Goal: Task Accomplishment & Management: Use online tool/utility

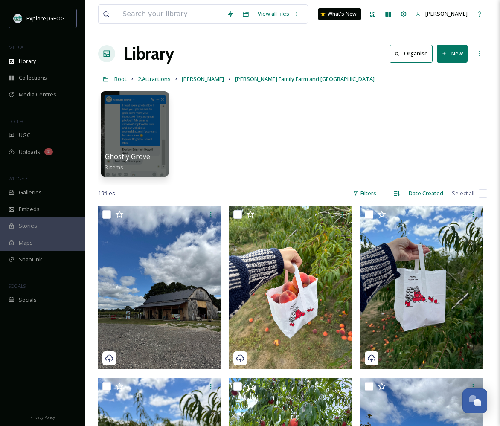
click at [21, 248] on div "Maps" at bounding box center [42, 242] width 85 height 17
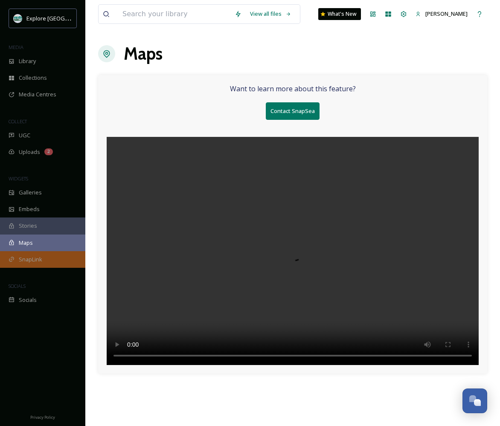
click at [21, 256] on span "SnapLink" at bounding box center [30, 259] width 23 height 8
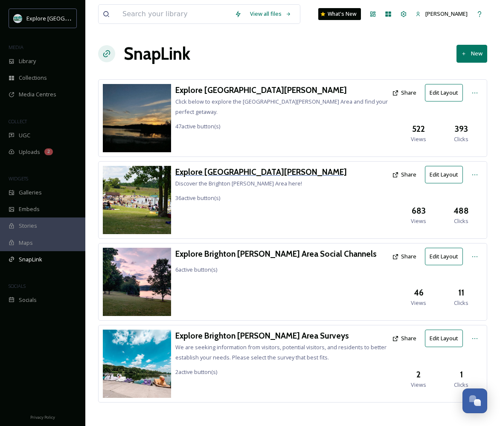
click at [242, 170] on h3 "Explore [GEOGRAPHIC_DATA][PERSON_NAME]" at bounding box center [260, 172] width 171 height 12
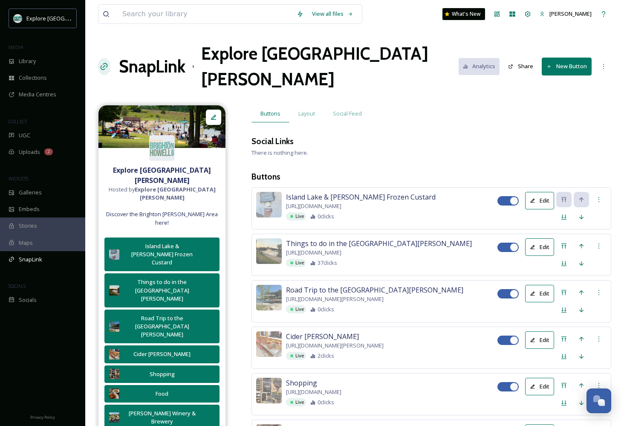
click at [499, 58] on button "New Button" at bounding box center [567, 66] width 50 height 17
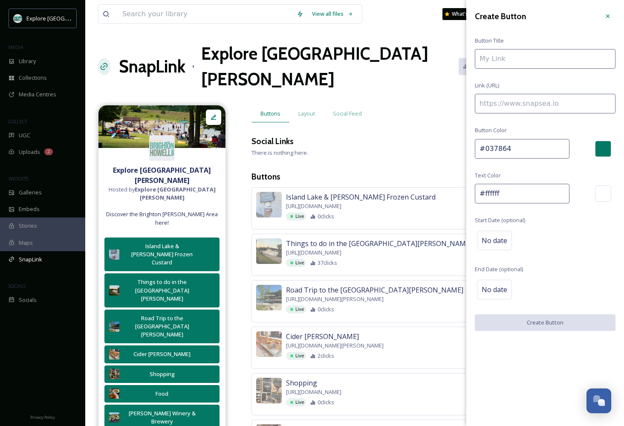
click at [499, 100] on input at bounding box center [545, 104] width 141 height 20
paste input "https://explorebrightonhowellarea.com/profile/single-barrel-social/?utm_source=…"
type input "https://explorebrightonhowellarea.com/profile/single-barrel-social/?utm_source=…"
click at [499, 61] on input "To enrich screen reader interactions, please activate Accessibility in Grammarl…" at bounding box center [545, 59] width 141 height 20
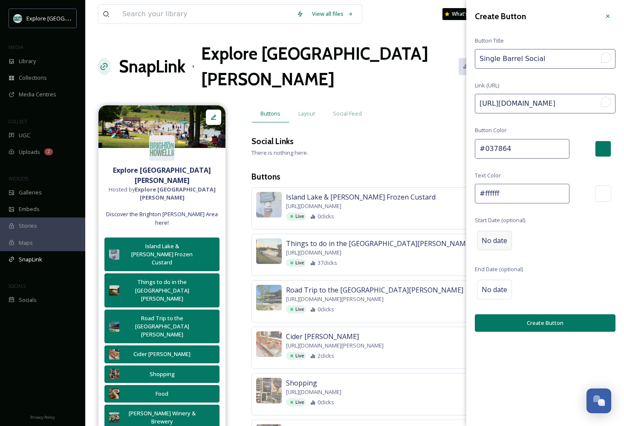
type input "Single Barrel Social"
click at [499, 235] on span "No date" at bounding box center [495, 240] width 26 height 10
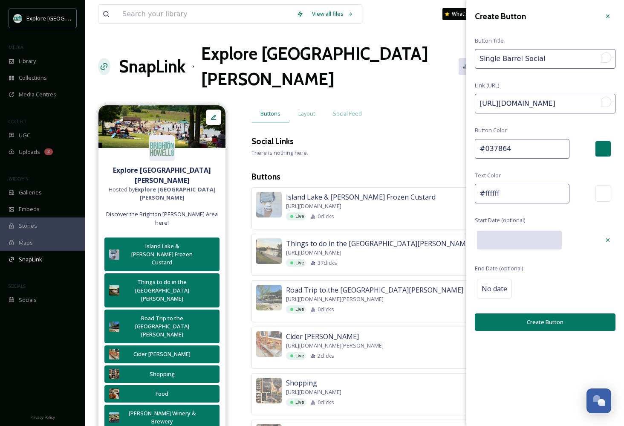
click at [499, 240] on input "text" at bounding box center [519, 240] width 85 height 19
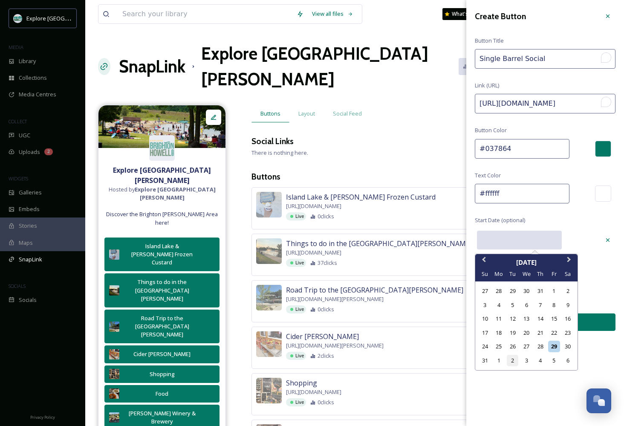
click at [499, 358] on div "2" at bounding box center [513, 361] width 12 height 12
type input "09/02/2025"
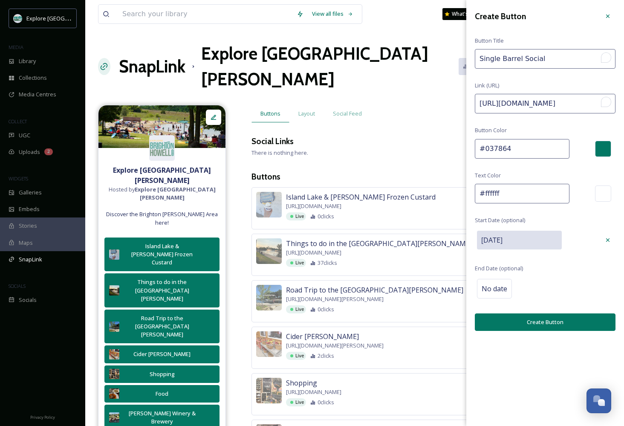
click at [499, 321] on button "Create Button" at bounding box center [545, 321] width 141 height 17
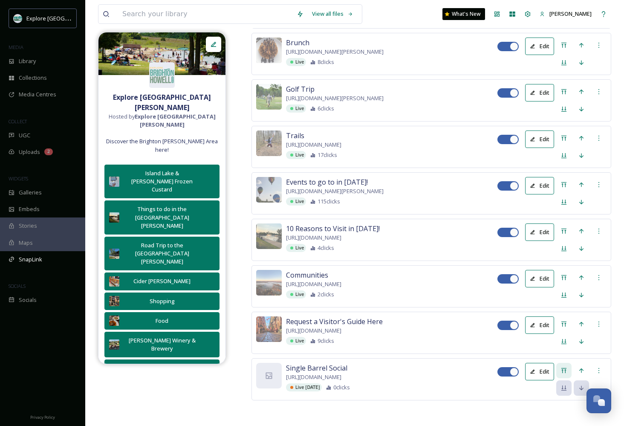
scroll to position [1892, 0]
click at [499, 367] on icon at bounding box center [563, 370] width 7 height 7
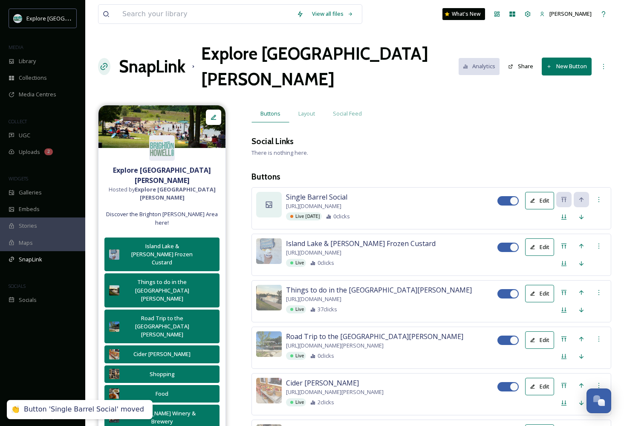
scroll to position [0, 0]
click at [271, 200] on icon at bounding box center [269, 204] width 9 height 9
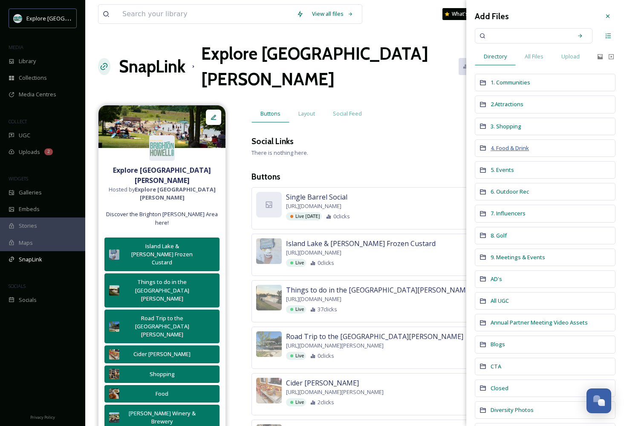
click at [499, 149] on span "4. Food & Drink" at bounding box center [510, 148] width 38 height 8
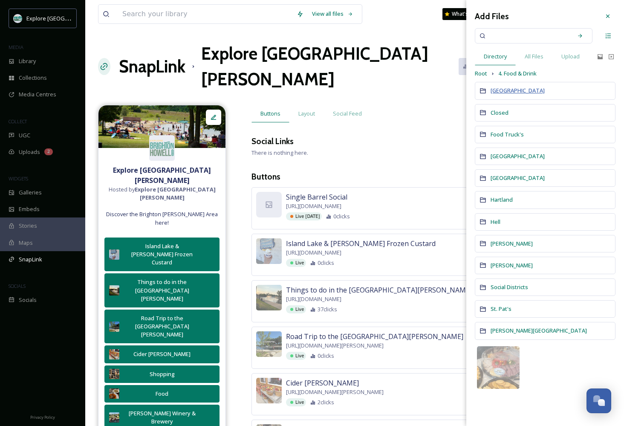
click at [499, 90] on span "Brighton" at bounding box center [518, 91] width 54 height 8
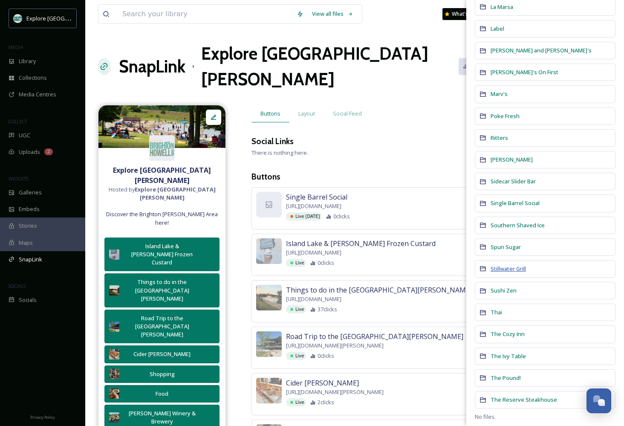
scroll to position [694, 0]
click at [499, 202] on span "Single Barrel Social" at bounding box center [515, 203] width 49 height 8
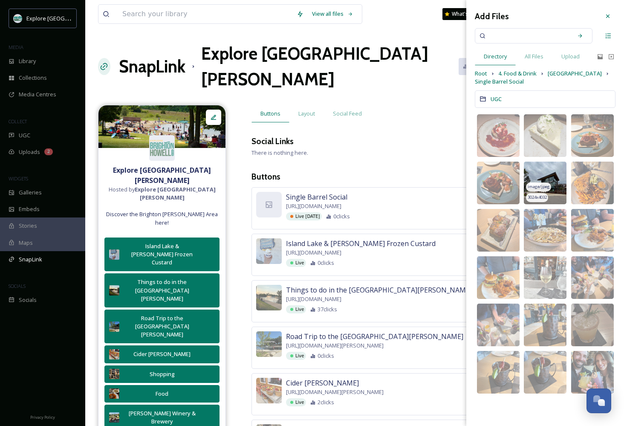
scroll to position [0, 0]
click at [499, 184] on img at bounding box center [545, 183] width 43 height 43
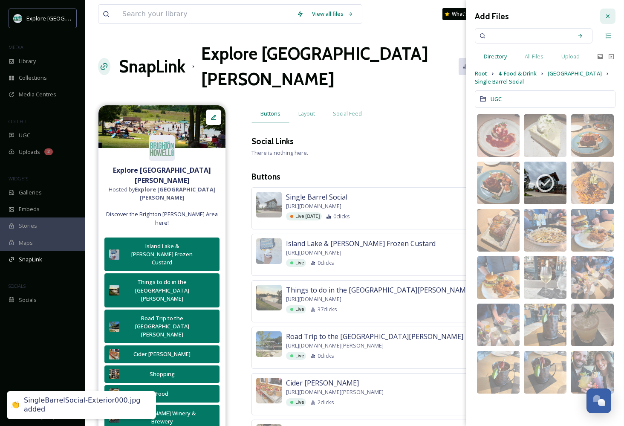
click at [499, 14] on icon at bounding box center [607, 16] width 7 height 7
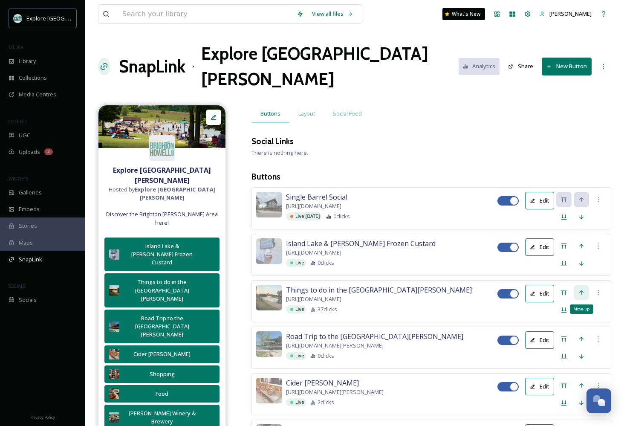
click at [499, 291] on icon at bounding box center [581, 292] width 7 height 7
